Goal: Information Seeking & Learning: Learn about a topic

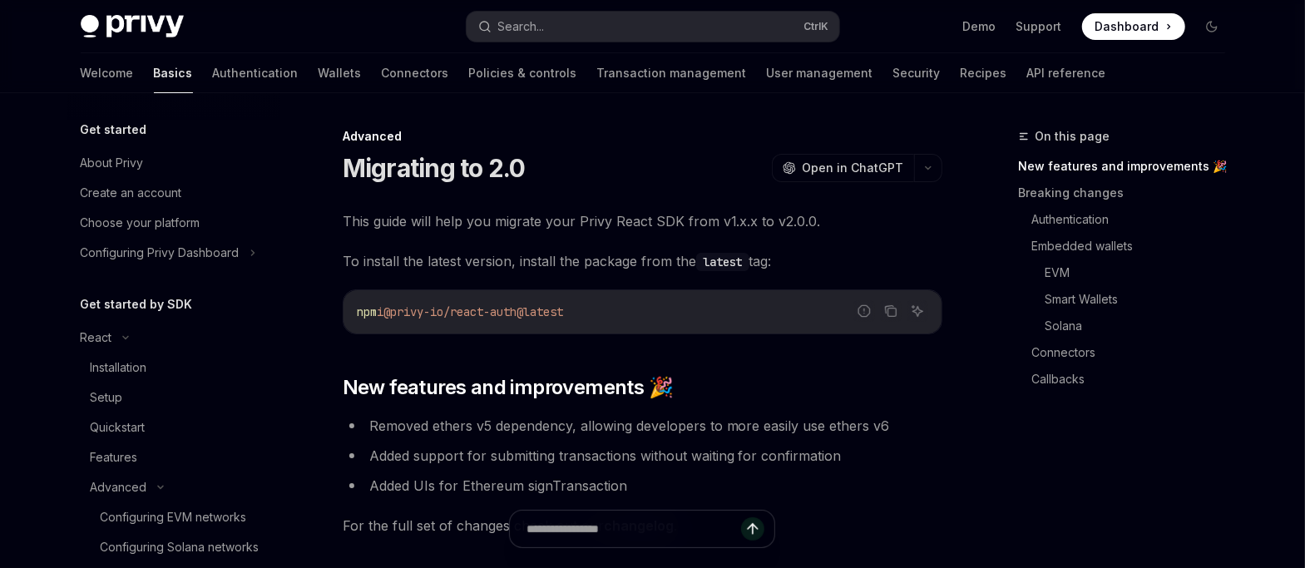
scroll to position [356, 0]
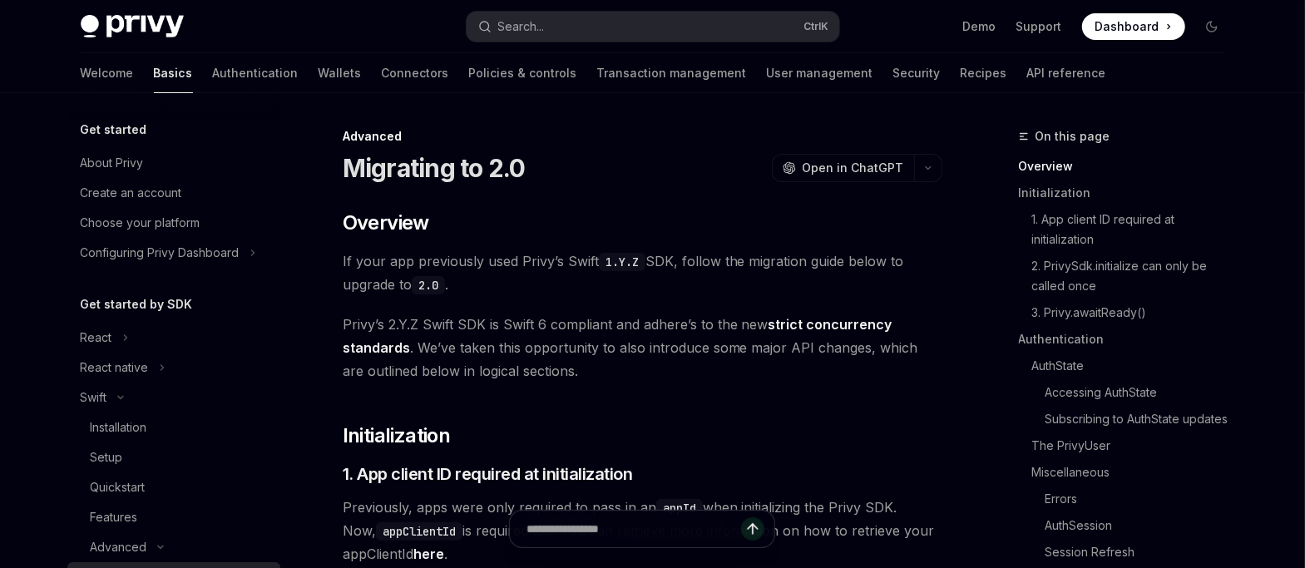
scroll to position [246, 0]
